Goal: Task Accomplishment & Management: Manage account settings

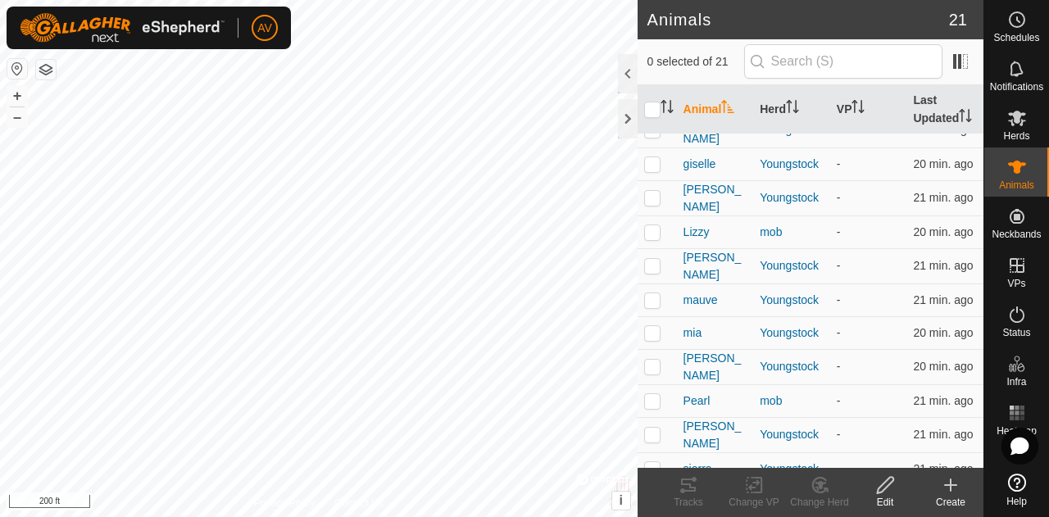
scroll to position [371, 0]
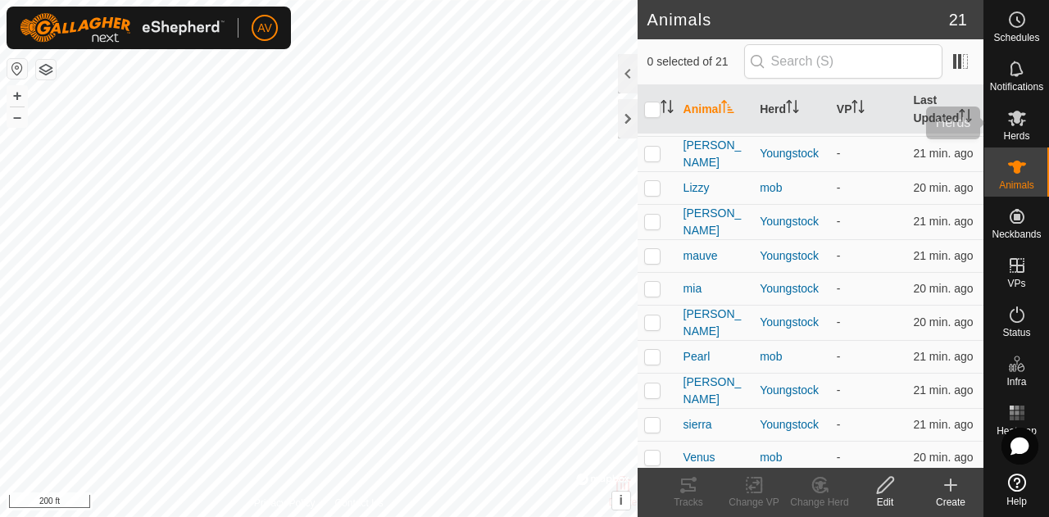
click at [995, 125] on div "Herds" at bounding box center [1017, 122] width 65 height 49
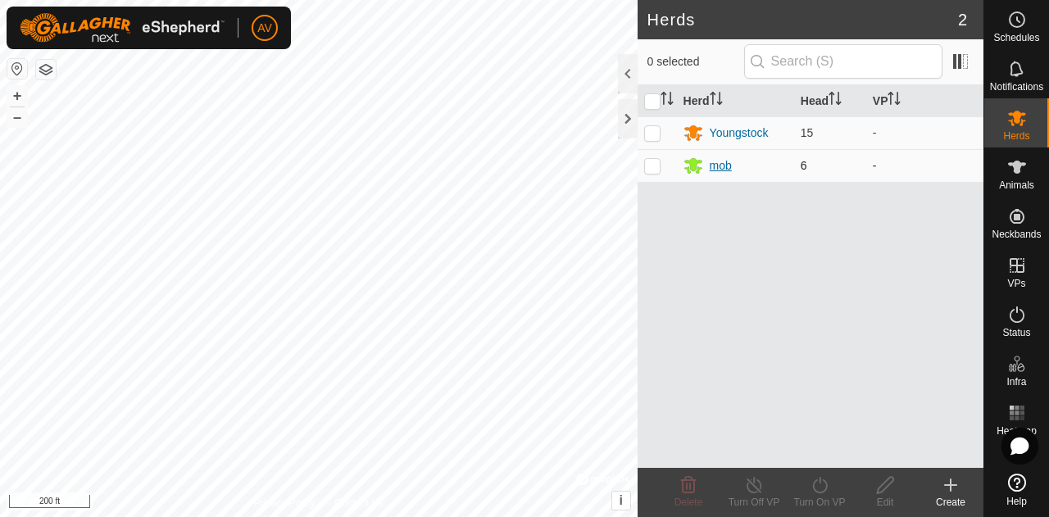
click at [731, 167] on div "mob" at bounding box center [721, 165] width 22 height 17
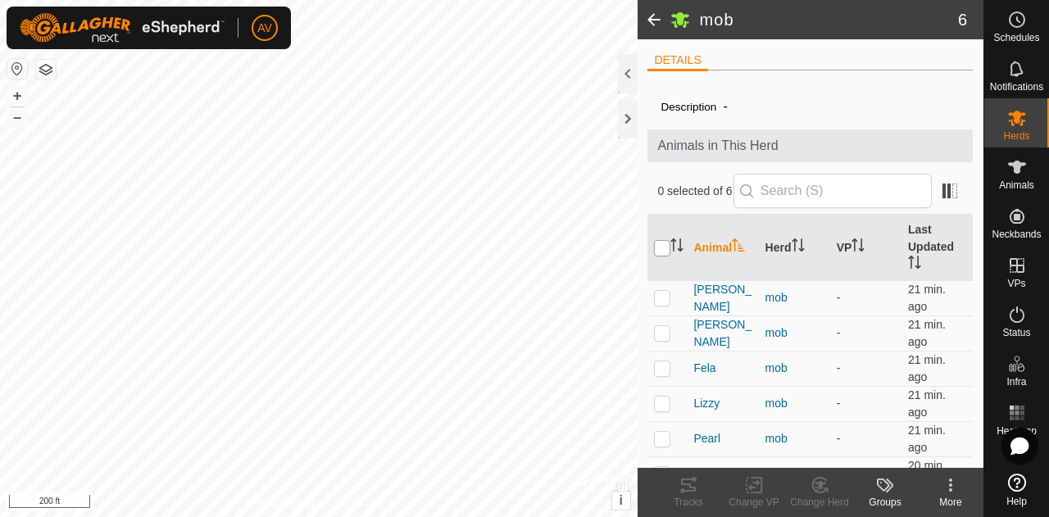
click at [658, 242] on input "checkbox" at bounding box center [662, 248] width 16 height 16
checkbox input "true"
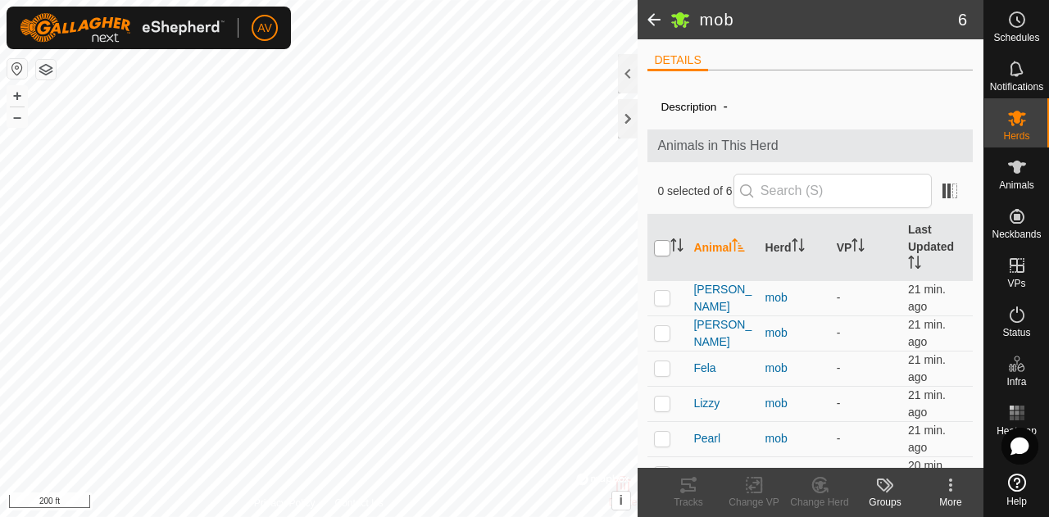
checkbox input "true"
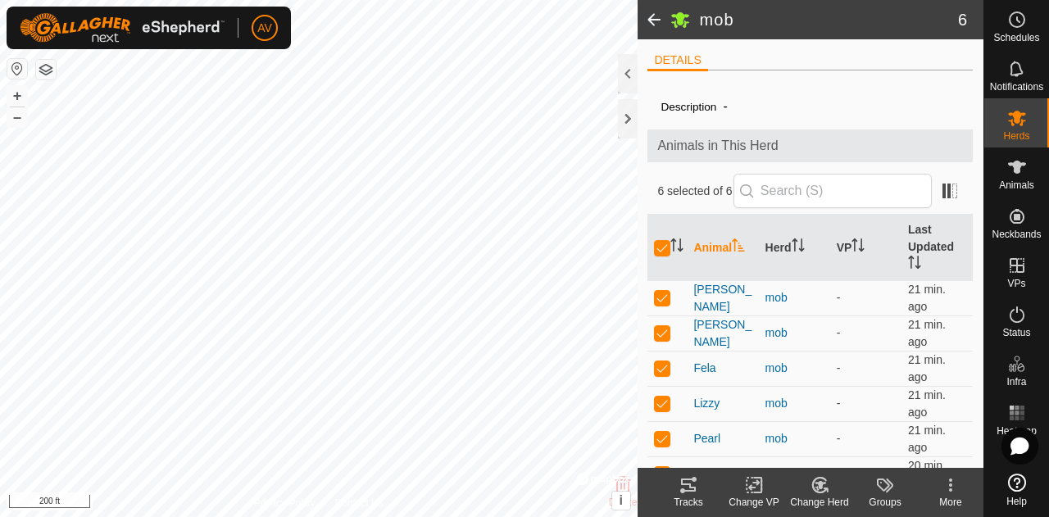
click at [814, 481] on icon at bounding box center [819, 485] width 14 height 15
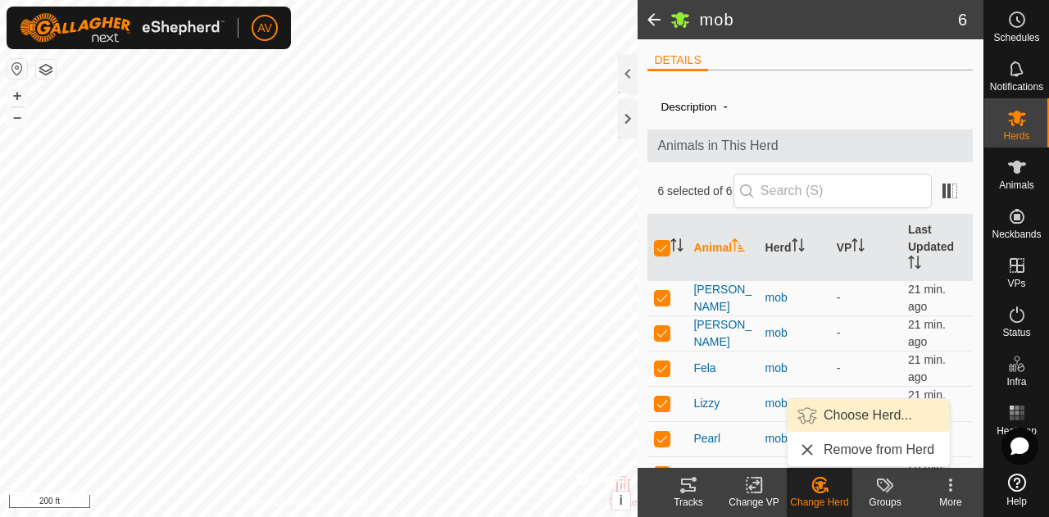
click at [830, 426] on link "Choose Herd..." at bounding box center [869, 415] width 162 height 33
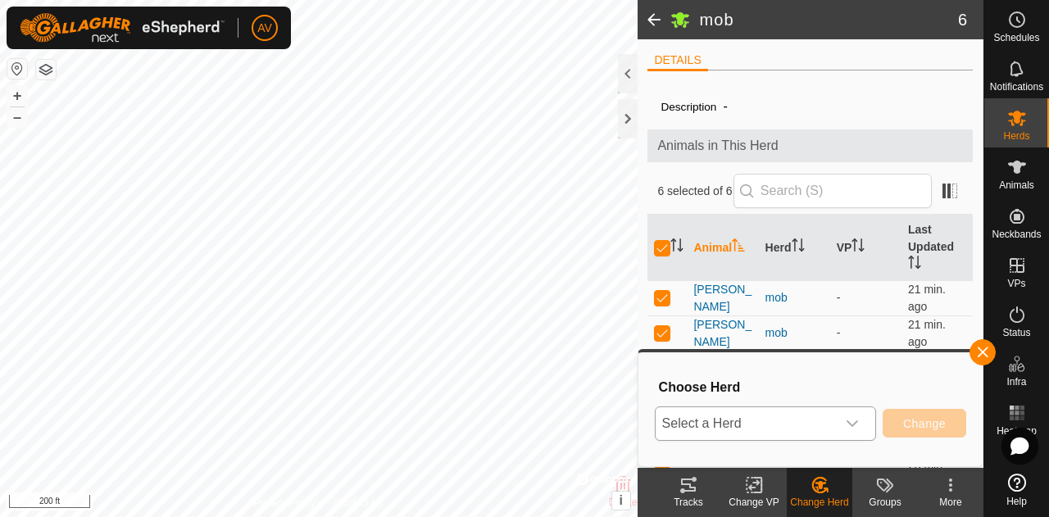
click at [838, 425] on div "dropdown trigger" at bounding box center [852, 423] width 33 height 33
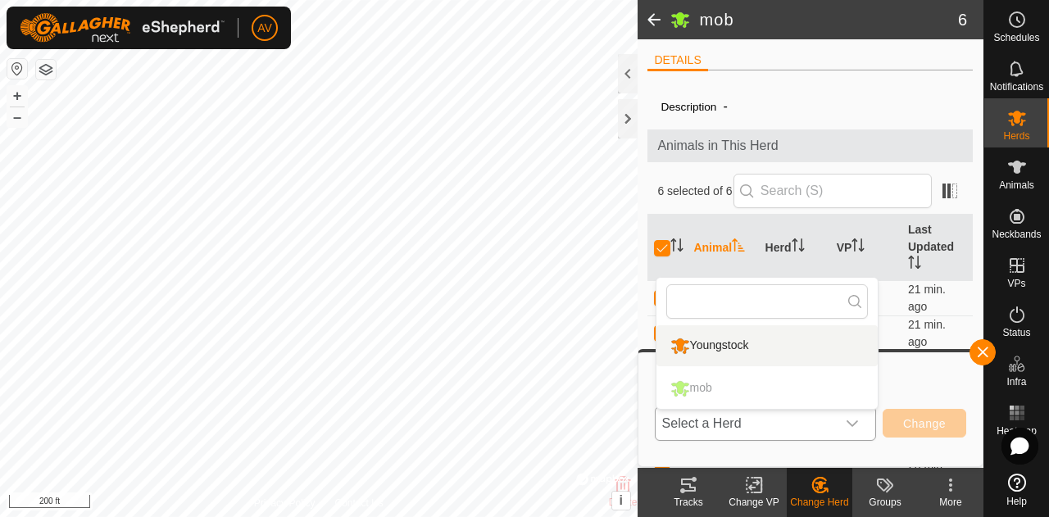
click at [774, 343] on li "Youngstock" at bounding box center [767, 345] width 221 height 41
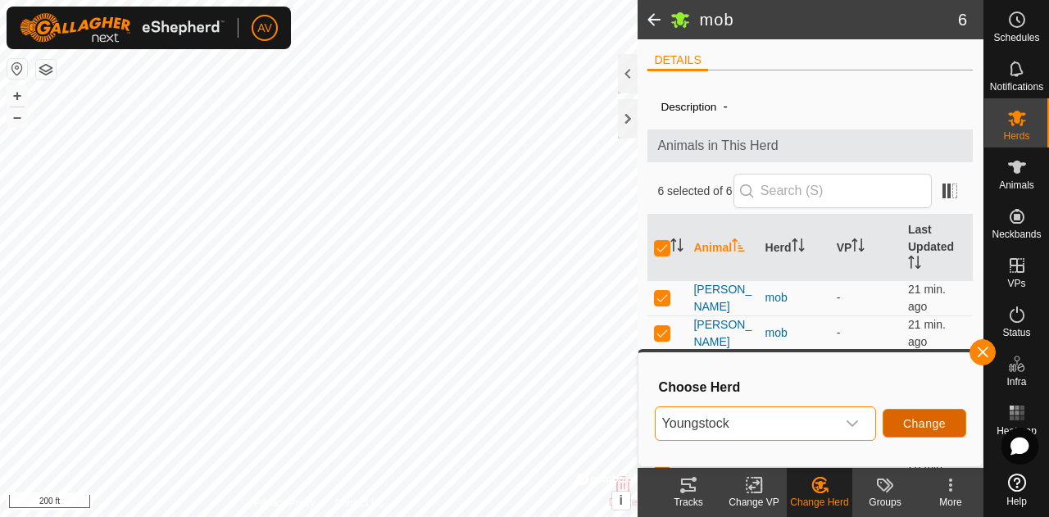
click at [946, 431] on button "Change" at bounding box center [925, 423] width 84 height 29
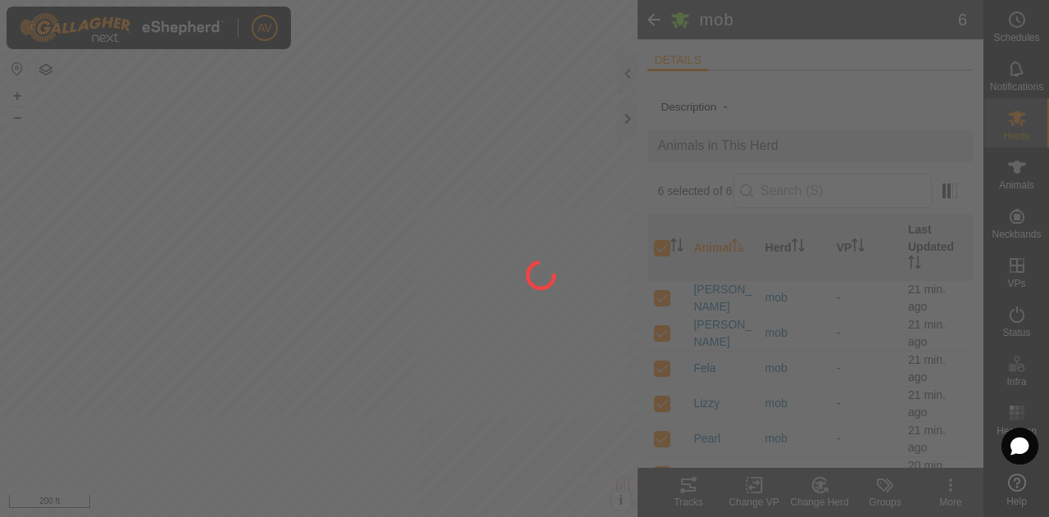
checkbox input "false"
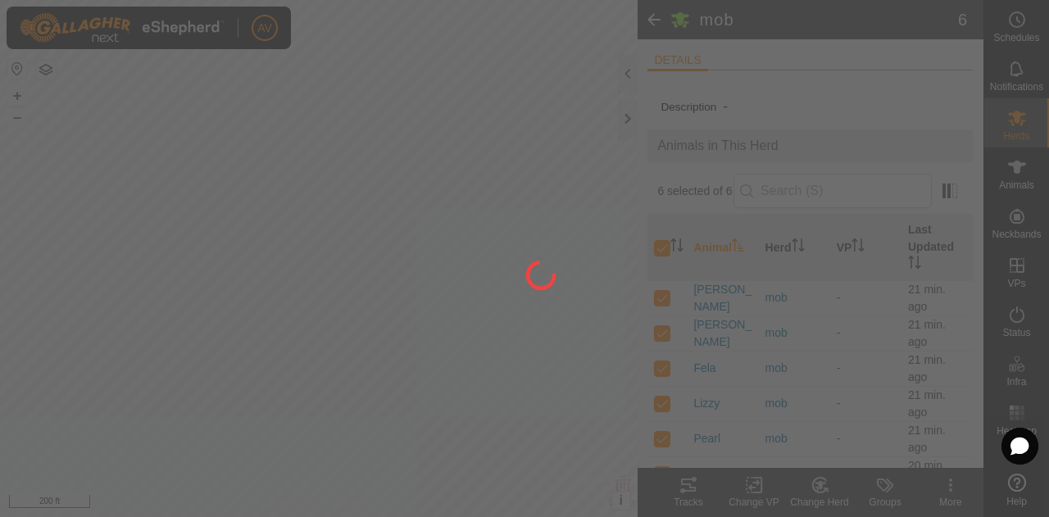
checkbox input "false"
